Goal: Transaction & Acquisition: Purchase product/service

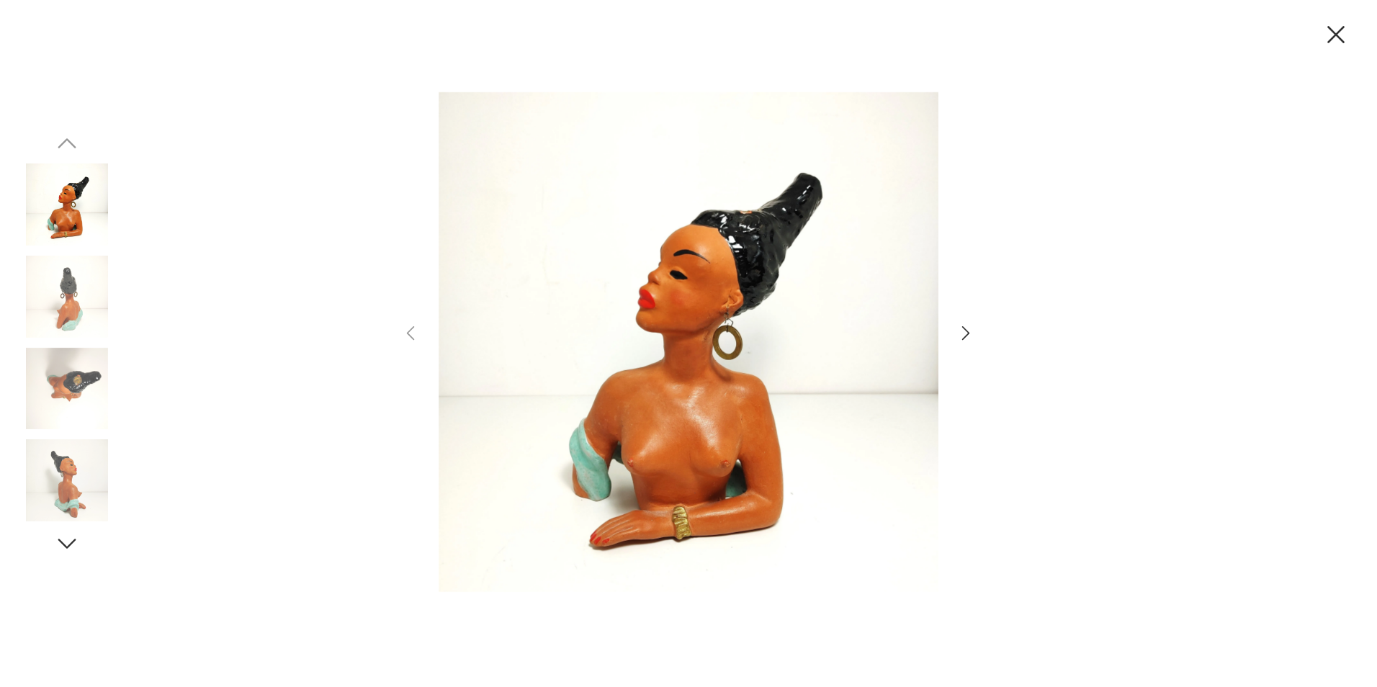
click at [960, 329] on icon "button" at bounding box center [966, 333] width 21 height 21
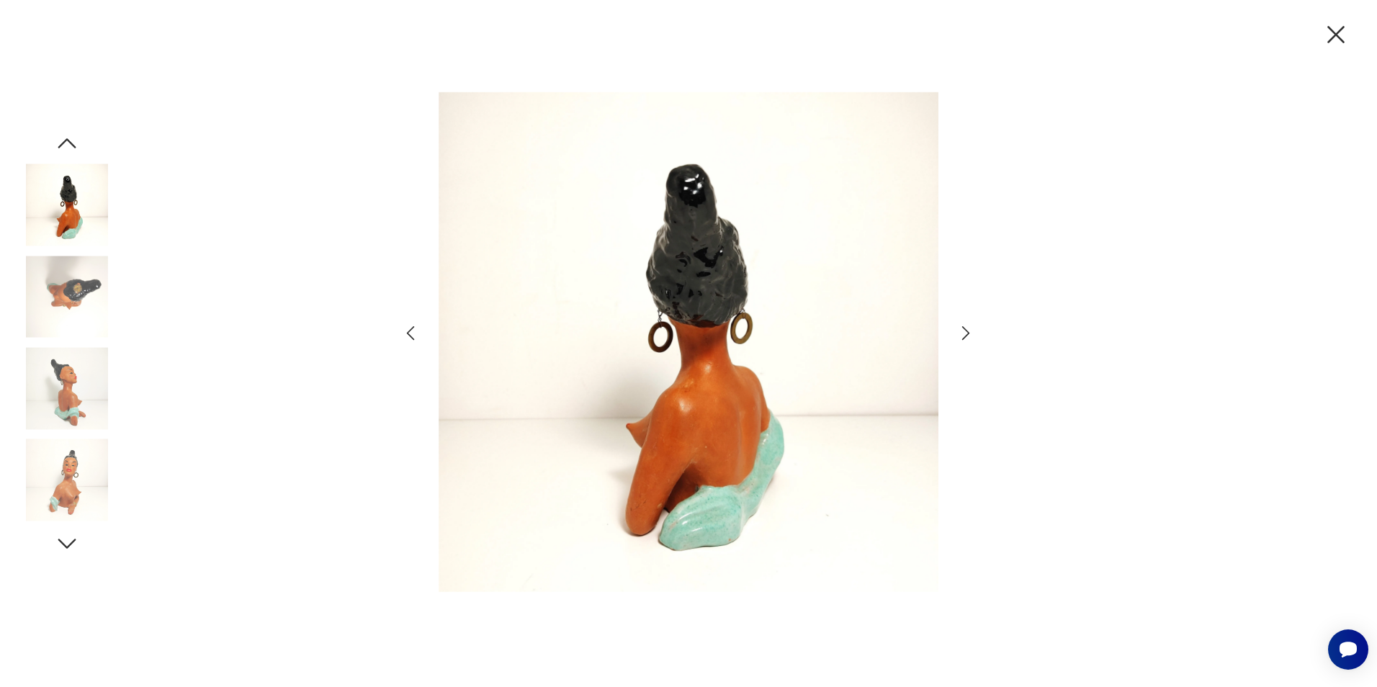
click at [960, 329] on icon "button" at bounding box center [966, 333] width 21 height 21
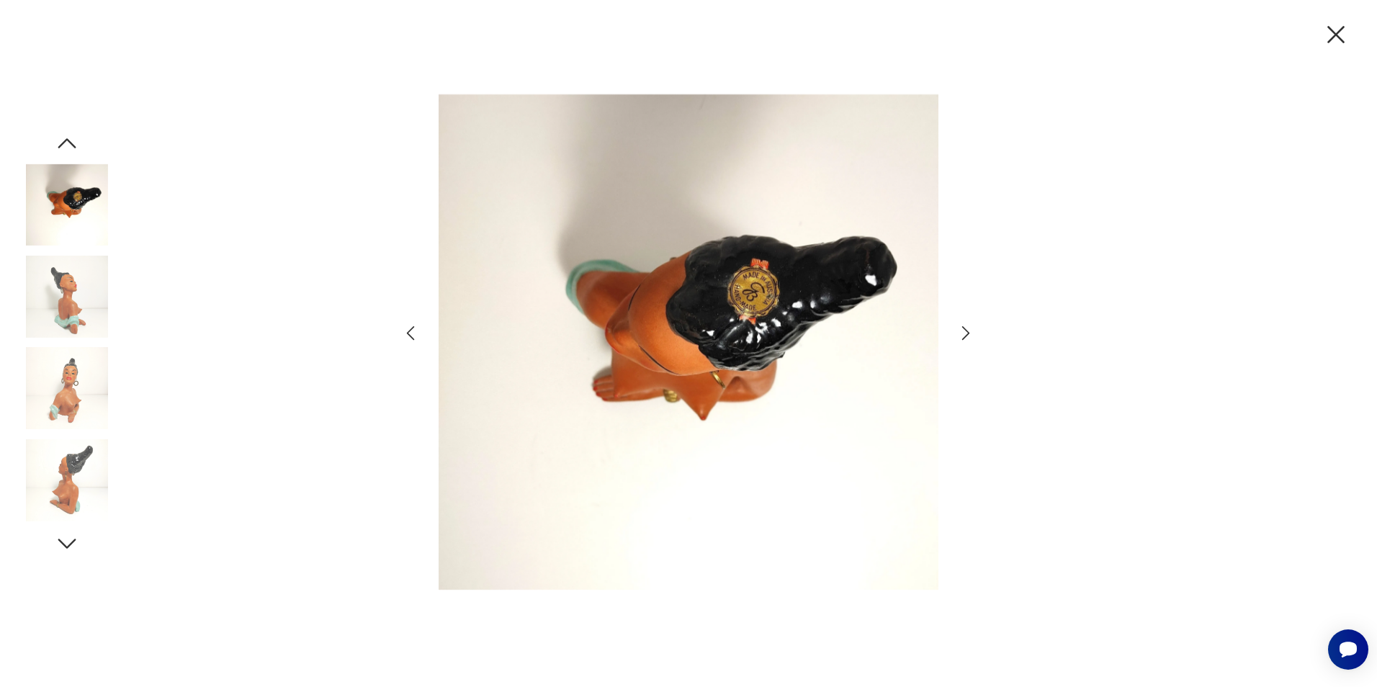
click at [960, 329] on icon "button" at bounding box center [966, 333] width 21 height 21
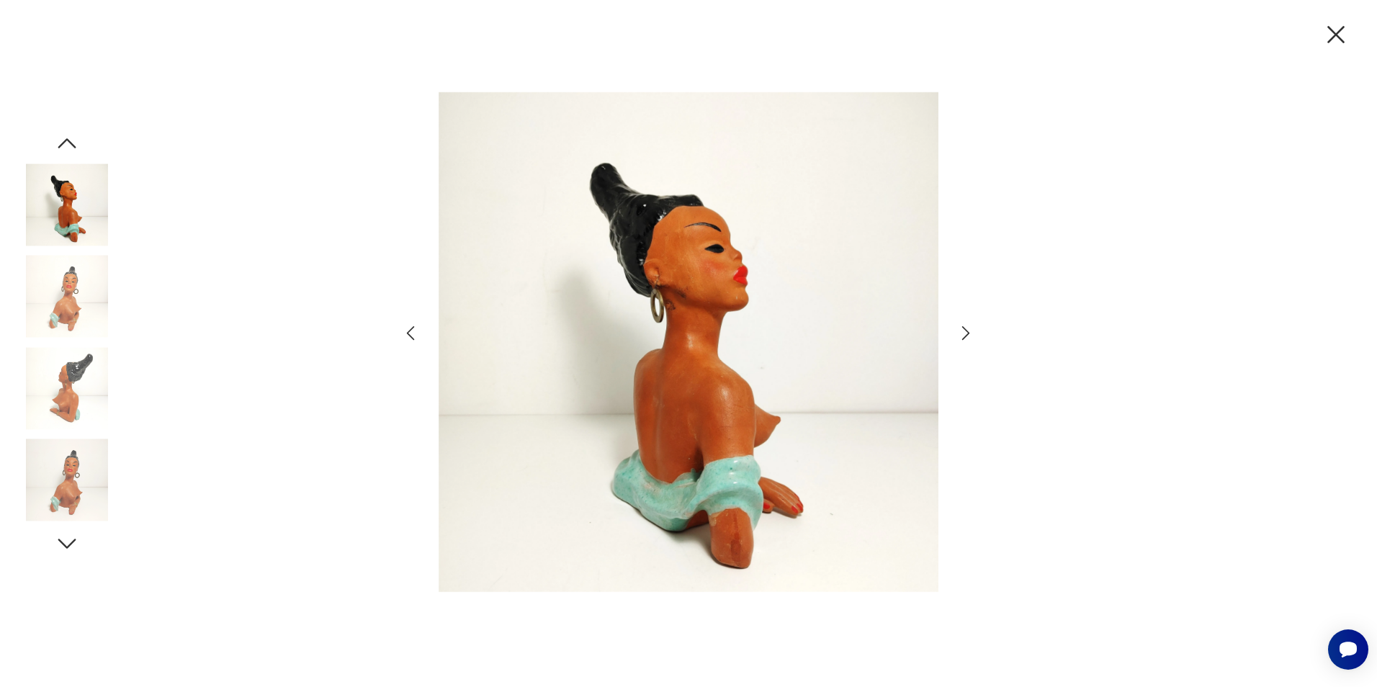
click at [960, 329] on icon "button" at bounding box center [966, 333] width 21 height 21
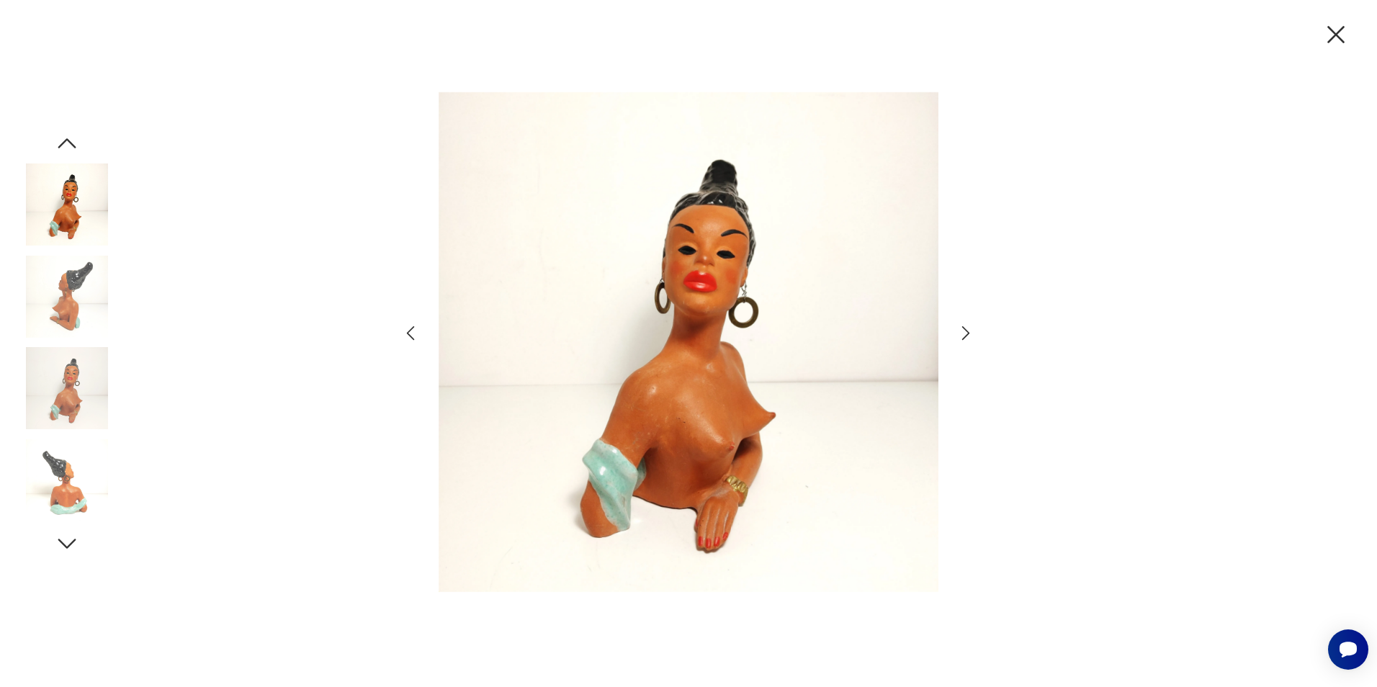
click at [960, 329] on icon "button" at bounding box center [966, 333] width 21 height 21
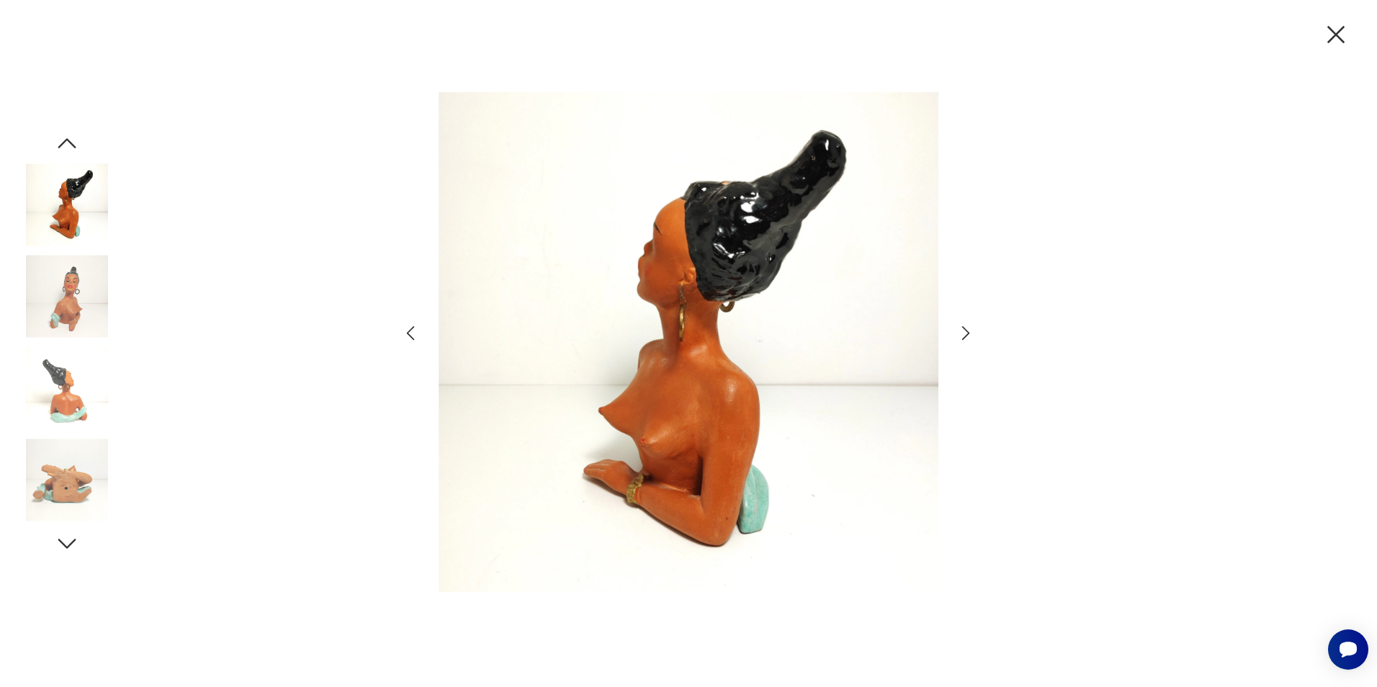
click at [960, 329] on icon "button" at bounding box center [966, 333] width 21 height 21
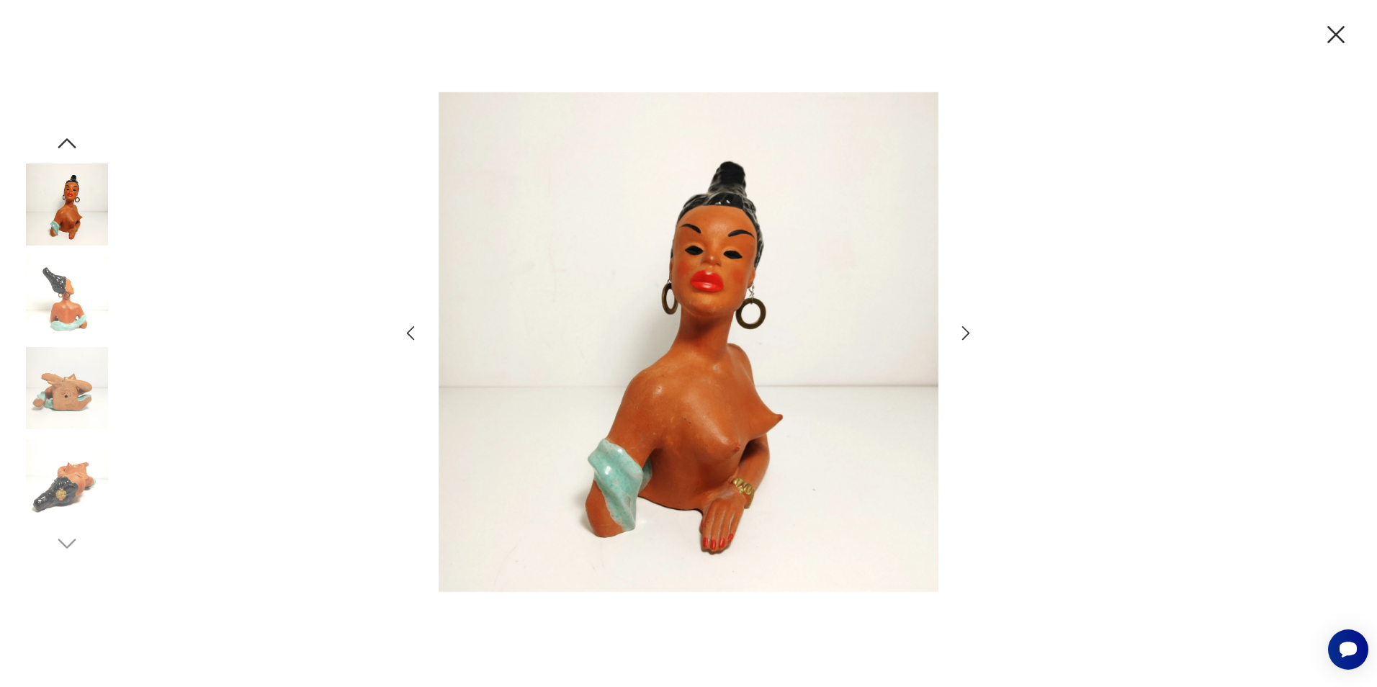
click at [960, 329] on icon "button" at bounding box center [966, 333] width 21 height 21
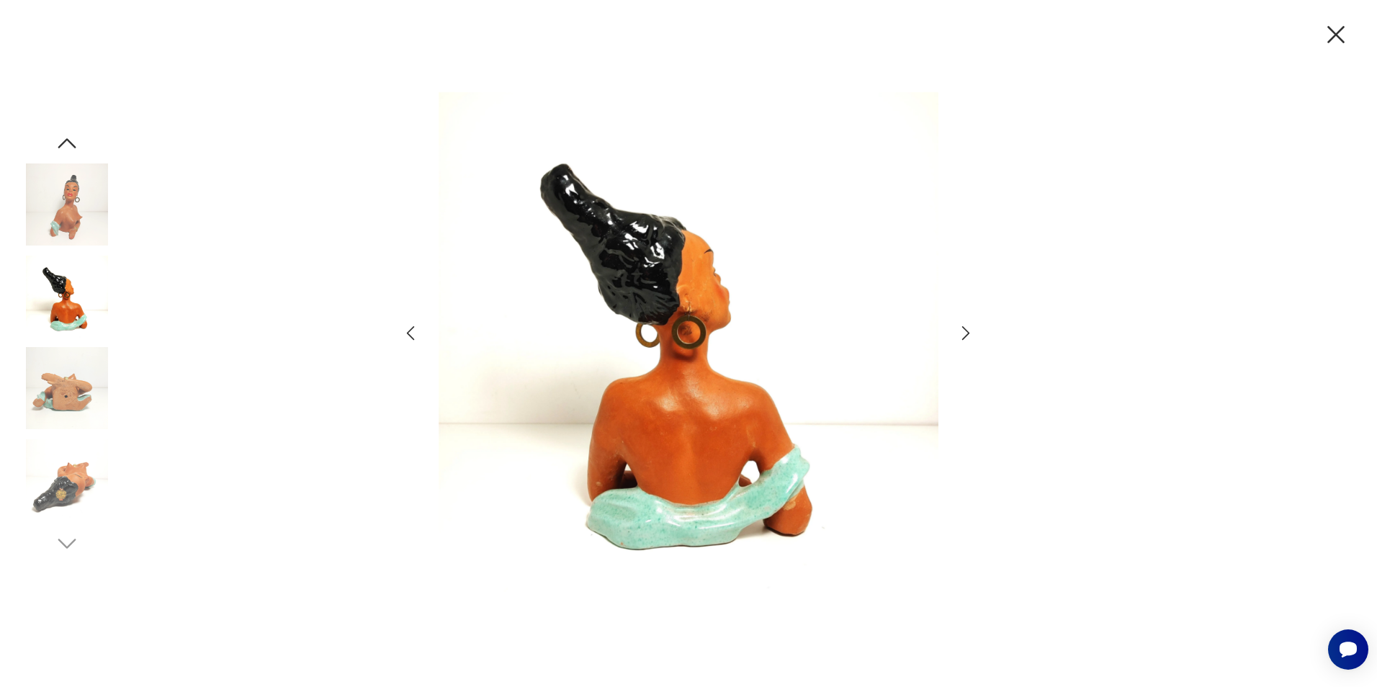
click at [960, 329] on icon "button" at bounding box center [966, 333] width 21 height 21
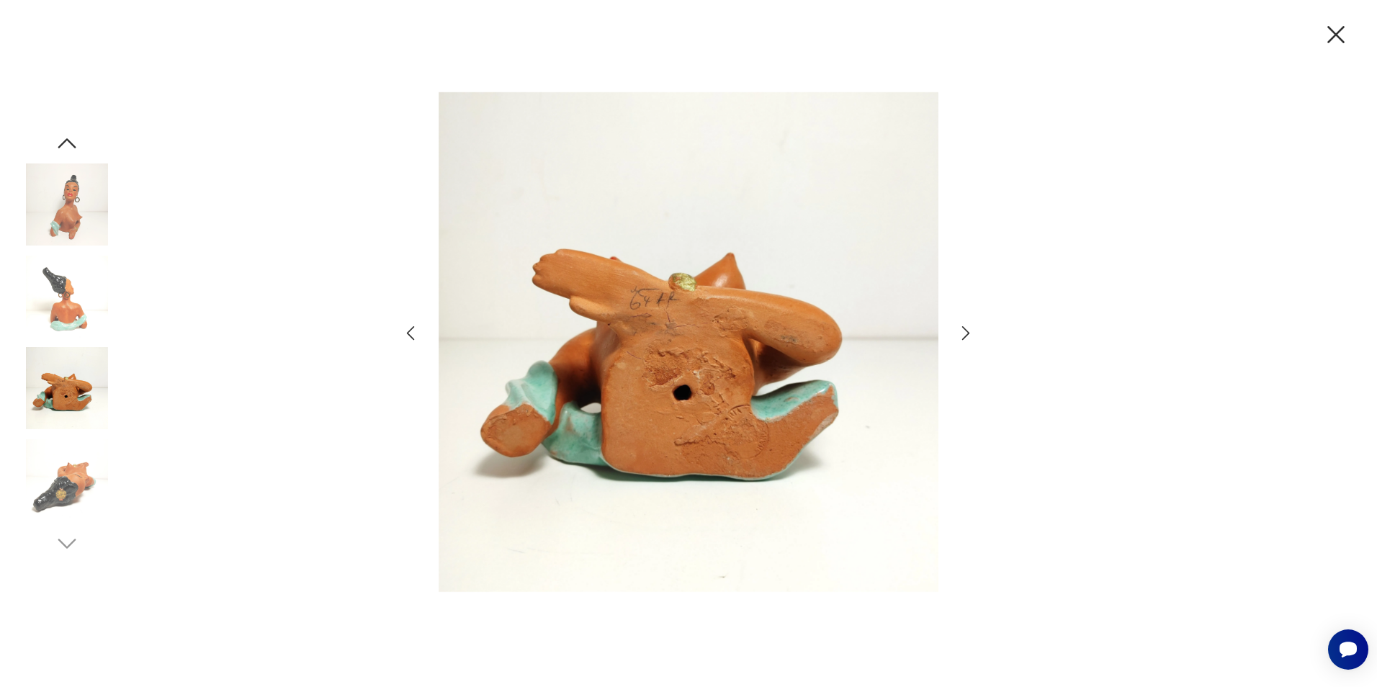
click at [960, 329] on icon "button" at bounding box center [966, 333] width 21 height 21
